Goal: Transaction & Acquisition: Subscribe to service/newsletter

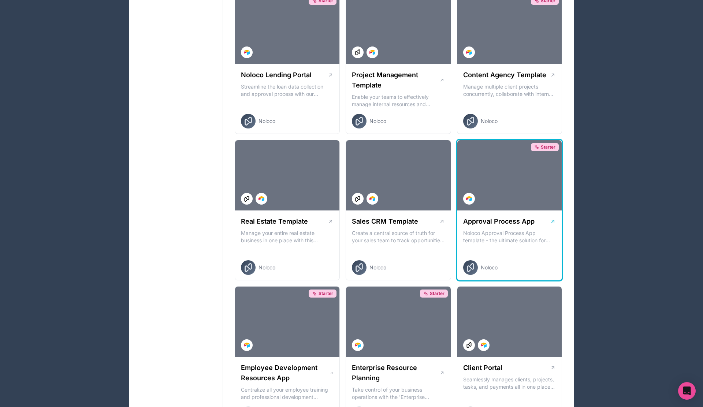
scroll to position [492, 0]
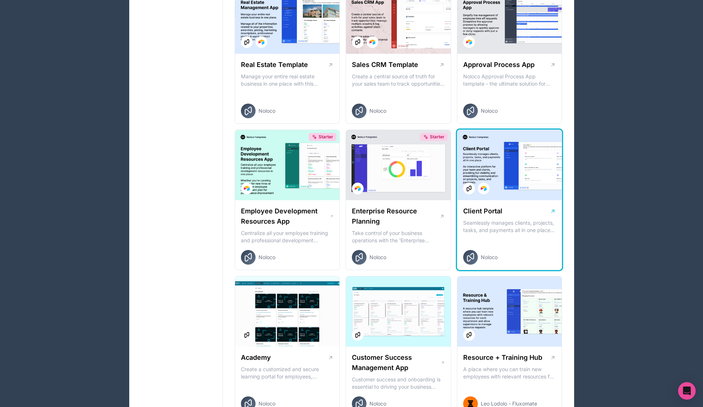
click at [519, 187] on div at bounding box center [509, 165] width 105 height 70
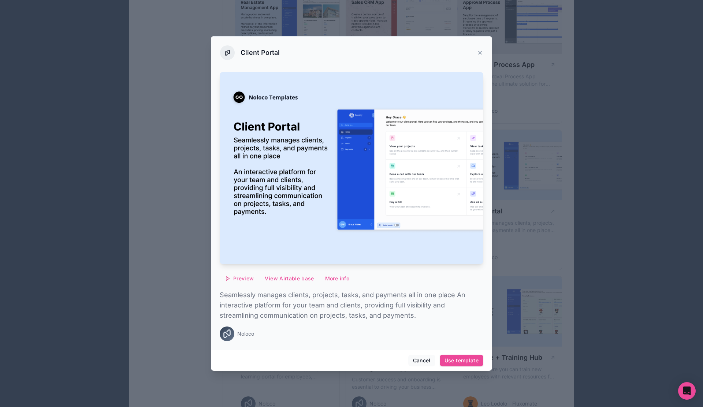
click at [374, 204] on img at bounding box center [352, 168] width 264 height 192
click at [244, 279] on span "Preview" at bounding box center [243, 278] width 21 height 7
click at [476, 49] on div "Client Portal" at bounding box center [351, 52] width 263 height 15
click at [479, 50] on icon at bounding box center [480, 53] width 6 height 6
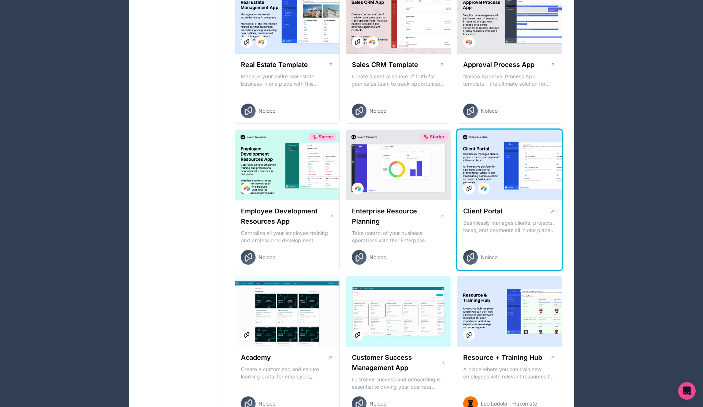
click at [519, 199] on div at bounding box center [509, 165] width 105 height 70
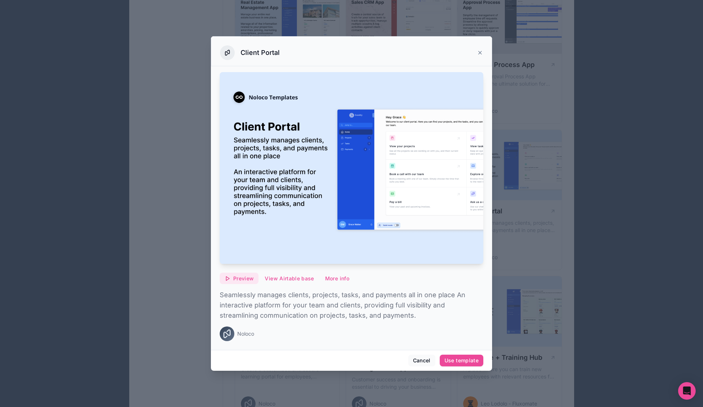
click at [231, 279] on button "Preview" at bounding box center [239, 279] width 39 height 12
click at [463, 359] on div "Use template" at bounding box center [462, 360] width 34 height 7
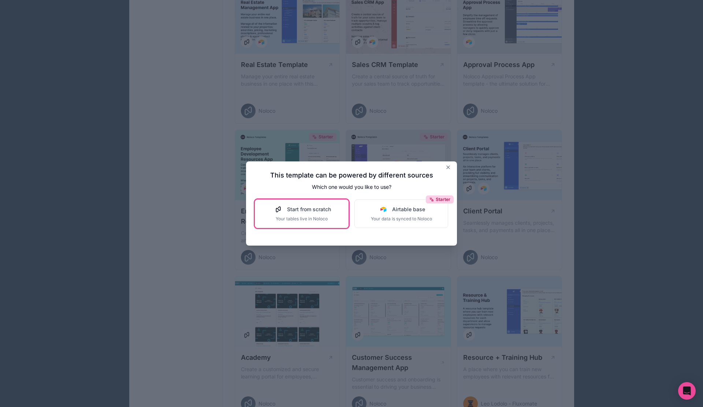
click at [323, 210] on span "Start from scratch" at bounding box center [309, 209] width 44 height 7
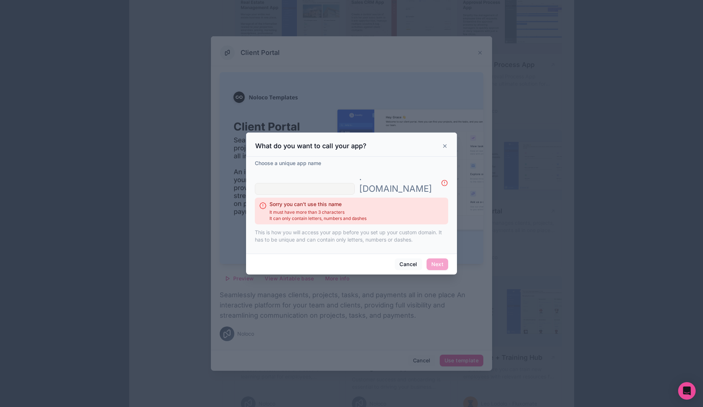
click at [446, 148] on icon at bounding box center [445, 146] width 3 height 3
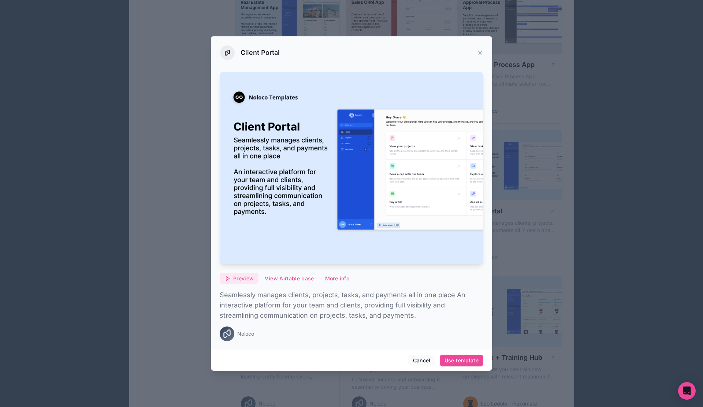
click at [237, 279] on span "Preview" at bounding box center [243, 278] width 21 height 7
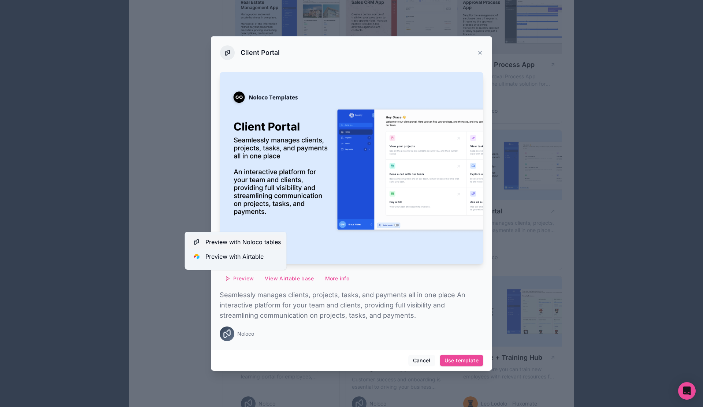
click at [227, 242] on span "Preview with Noloco tables" at bounding box center [242, 242] width 75 height 9
click at [480, 52] on icon at bounding box center [480, 52] width 3 height 3
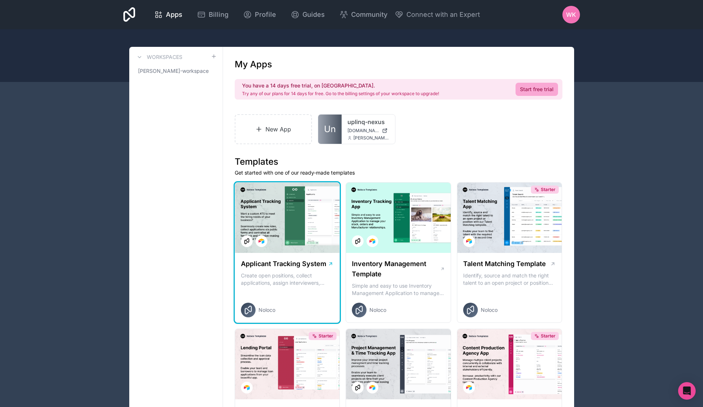
click at [316, 251] on div at bounding box center [287, 218] width 105 height 70
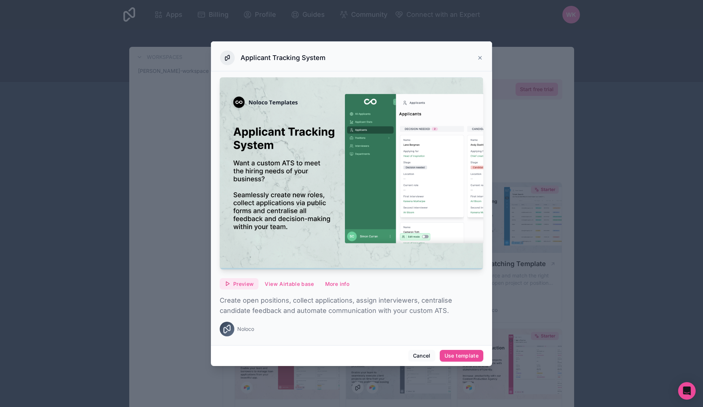
click at [245, 283] on span "Preview" at bounding box center [243, 284] width 21 height 7
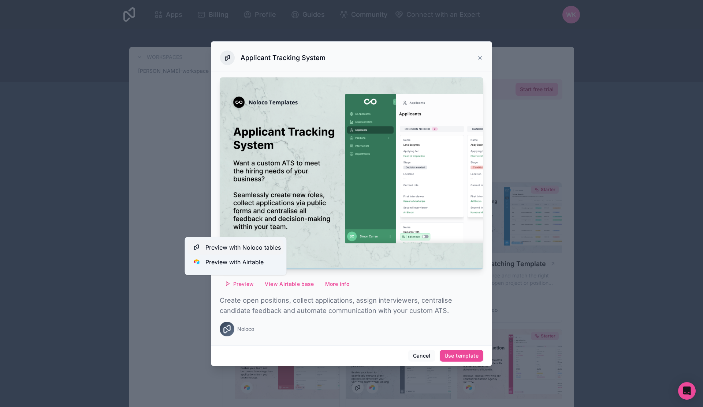
click at [246, 247] on span "Preview with Noloco tables" at bounding box center [242, 247] width 75 height 9
click at [484, 56] on div "Applicant Tracking System" at bounding box center [351, 56] width 281 height 30
click at [481, 56] on icon at bounding box center [480, 57] width 3 height 3
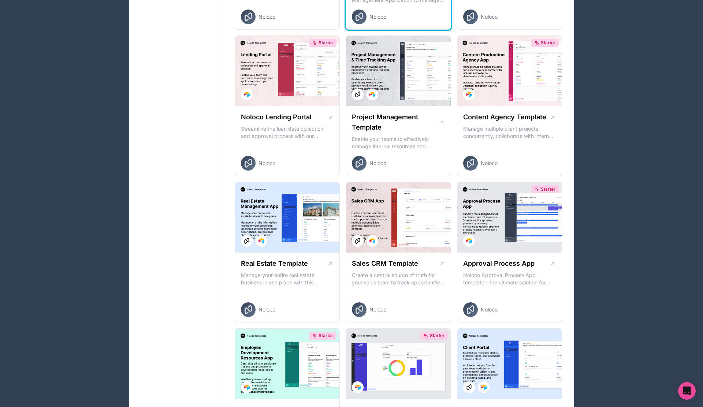
scroll to position [294, 0]
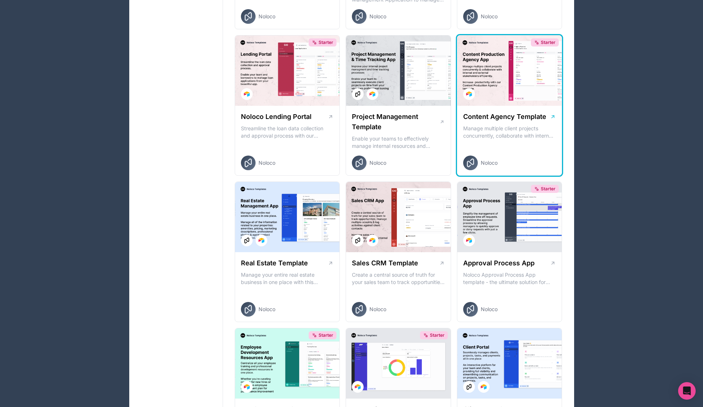
click at [514, 63] on div "Starter" at bounding box center [509, 71] width 105 height 70
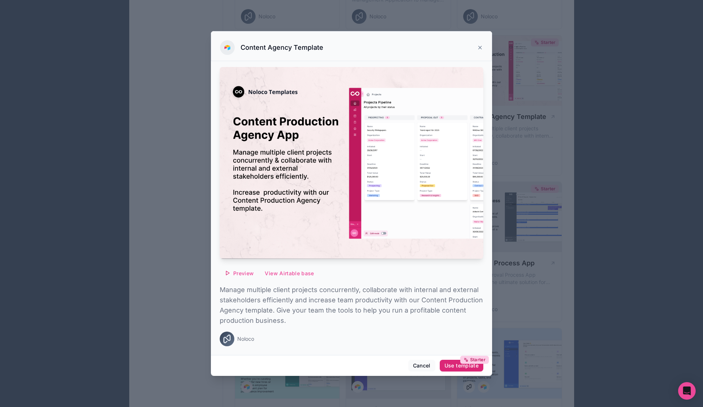
click at [458, 366] on div "Starter Use template" at bounding box center [462, 366] width 34 height 7
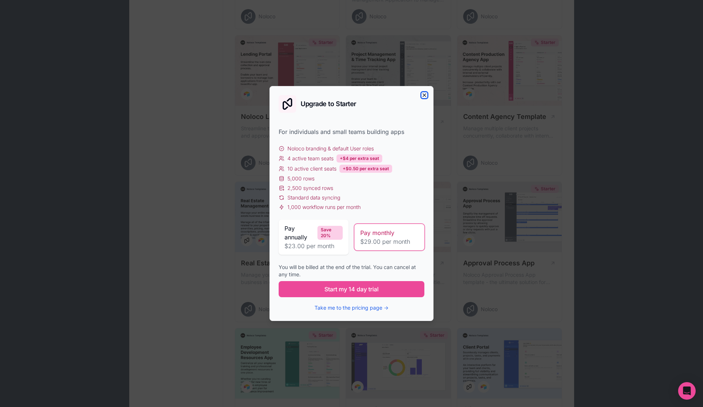
click at [426, 95] on icon "button" at bounding box center [425, 95] width 6 height 6
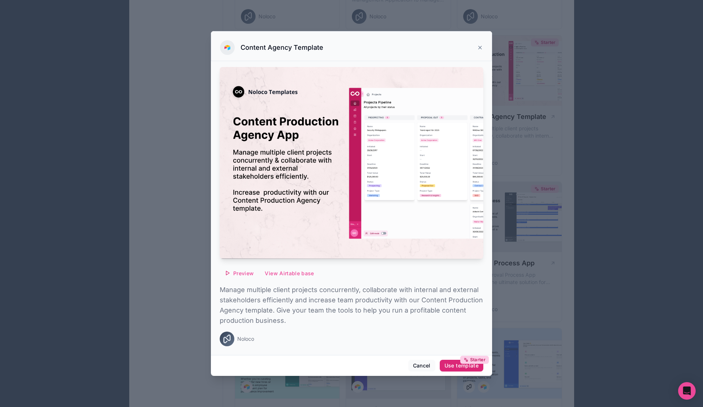
click at [451, 367] on div "Starter Use template" at bounding box center [462, 366] width 34 height 7
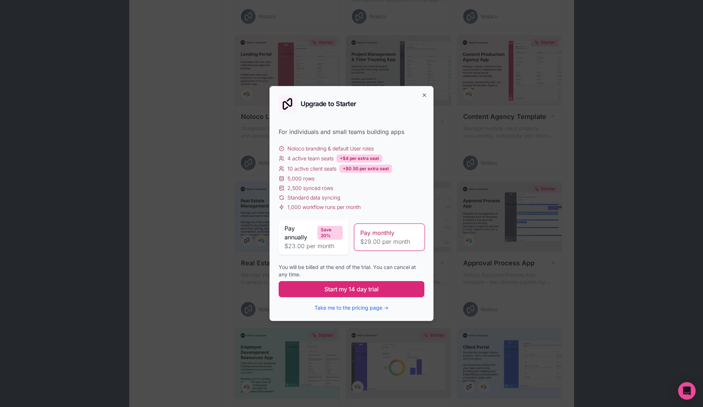
click at [380, 289] on button "Start my 14 day trial" at bounding box center [352, 289] width 146 height 16
